Goal: Navigation & Orientation: Find specific page/section

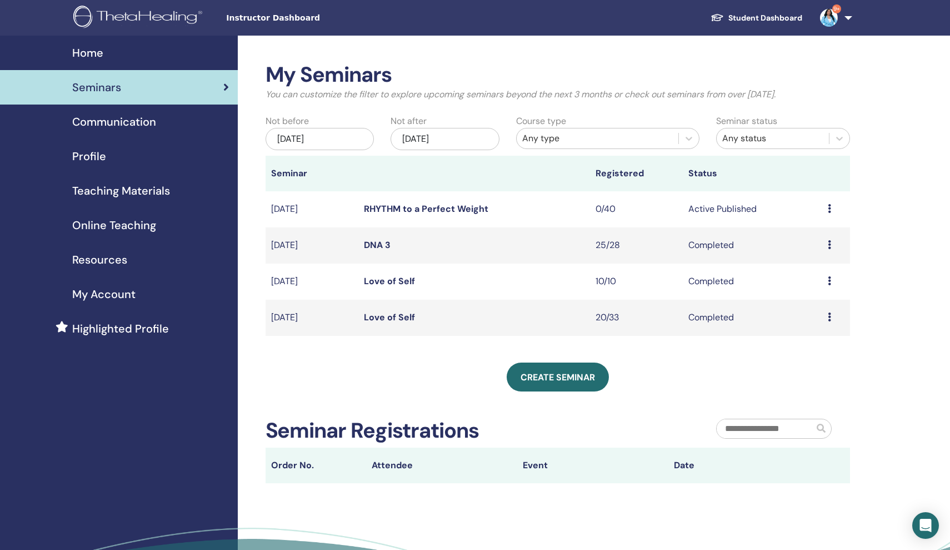
click at [108, 226] on span "Online Teaching" at bounding box center [114, 225] width 84 height 17
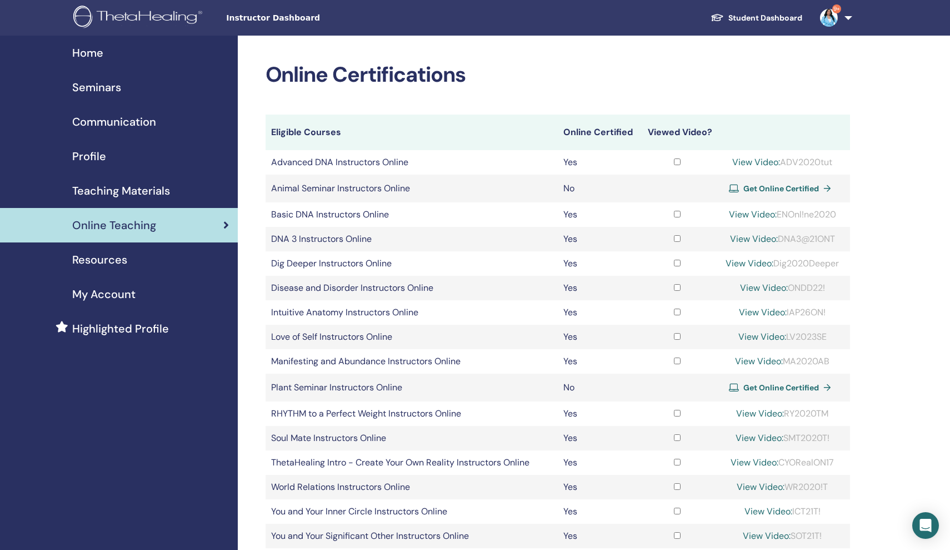
click at [94, 193] on span "Teaching Materials" at bounding box center [121, 190] width 98 height 17
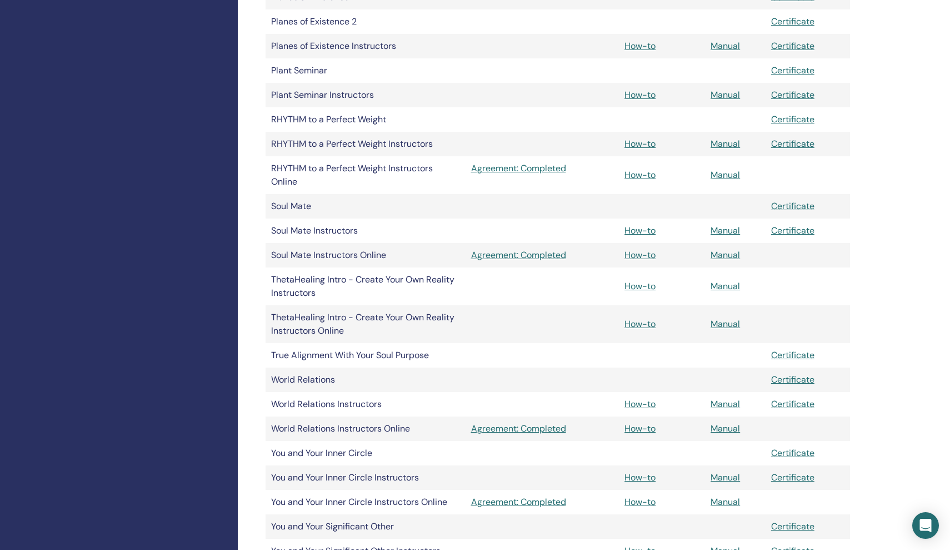
scroll to position [1111, 0]
click at [726, 146] on link "Manual" at bounding box center [725, 144] width 29 height 12
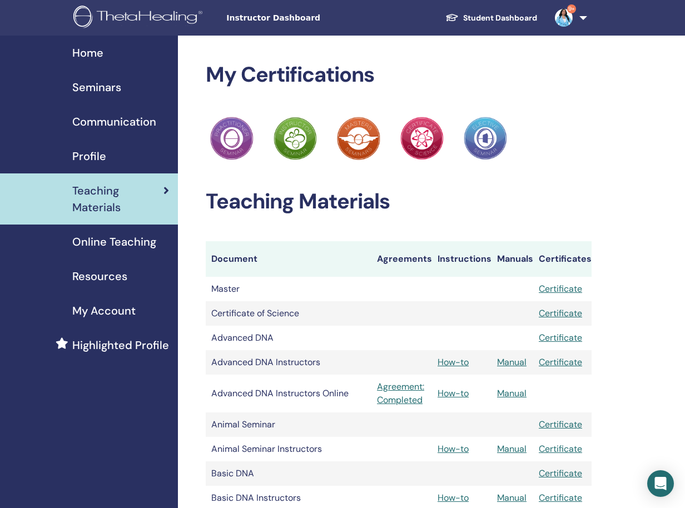
scroll to position [8, 0]
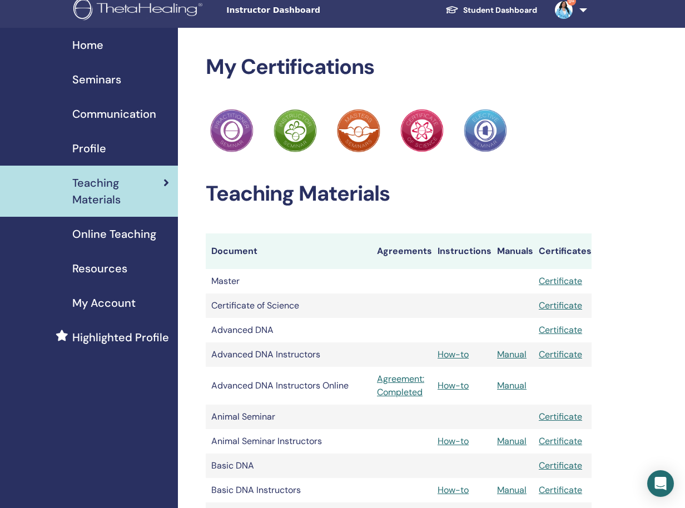
click at [96, 46] on span "Home" at bounding box center [87, 45] width 31 height 17
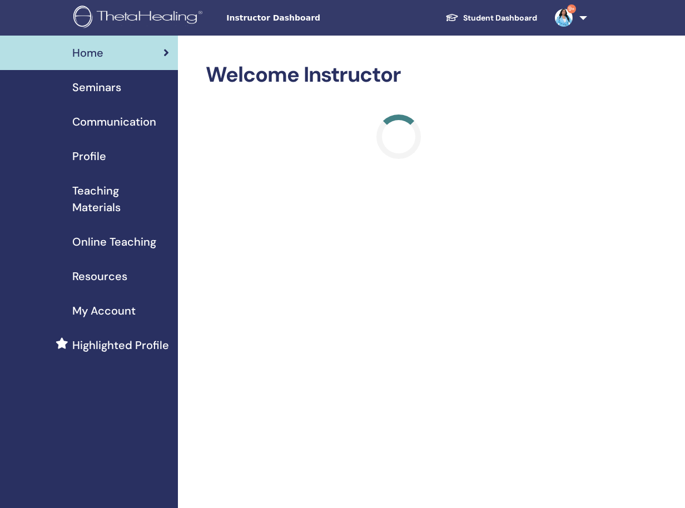
click at [569, 21] on img at bounding box center [564, 18] width 18 height 18
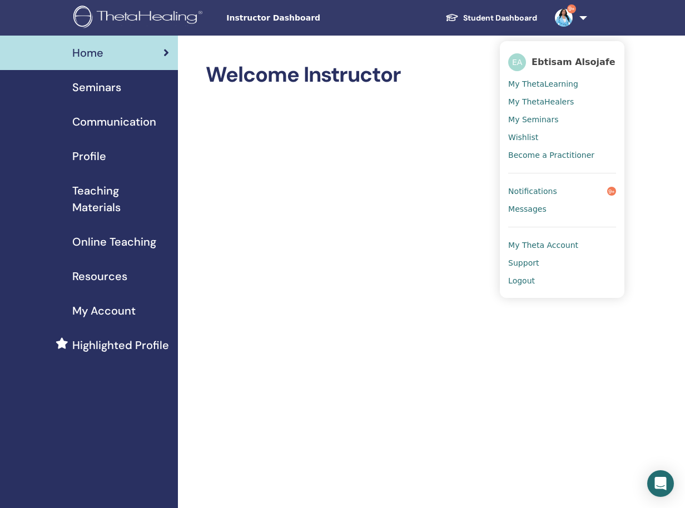
click at [100, 159] on span "Profile" at bounding box center [89, 156] width 34 height 17
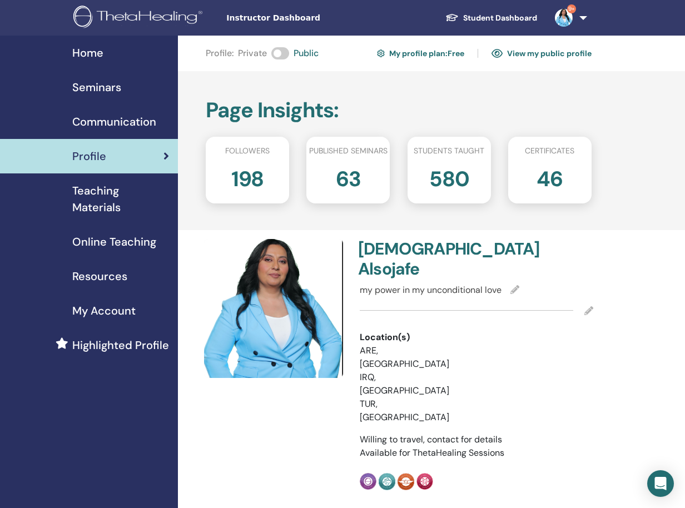
click at [550, 53] on link "View my public profile" at bounding box center [541, 53] width 100 height 18
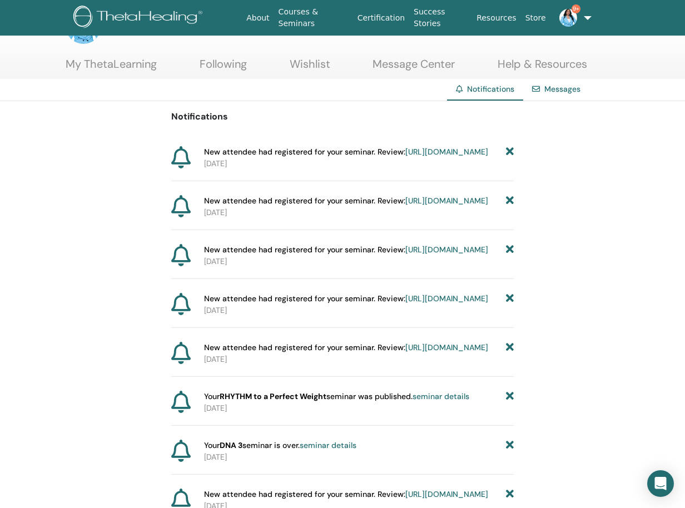
scroll to position [41, 0]
click at [507, 147] on icon at bounding box center [510, 152] width 8 height 12
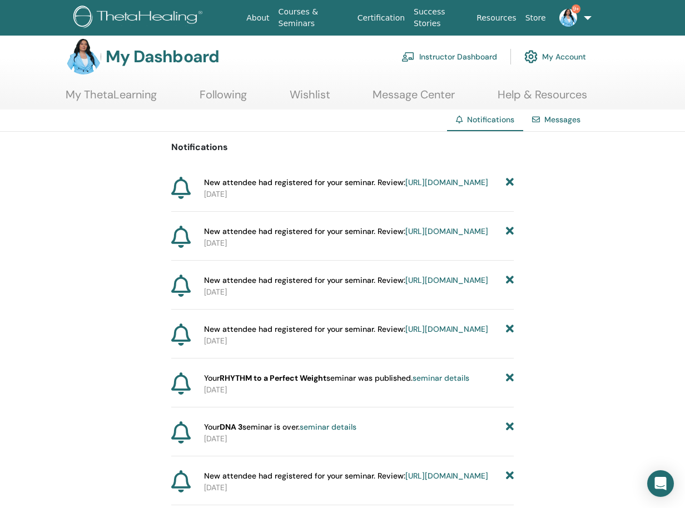
click at [512, 183] on icon at bounding box center [510, 183] width 8 height 12
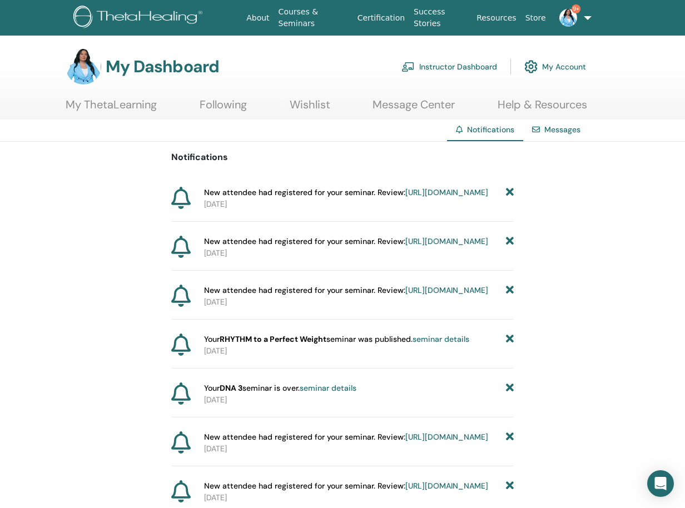
scroll to position [0, 0]
